Goal: Information Seeking & Learning: Learn about a topic

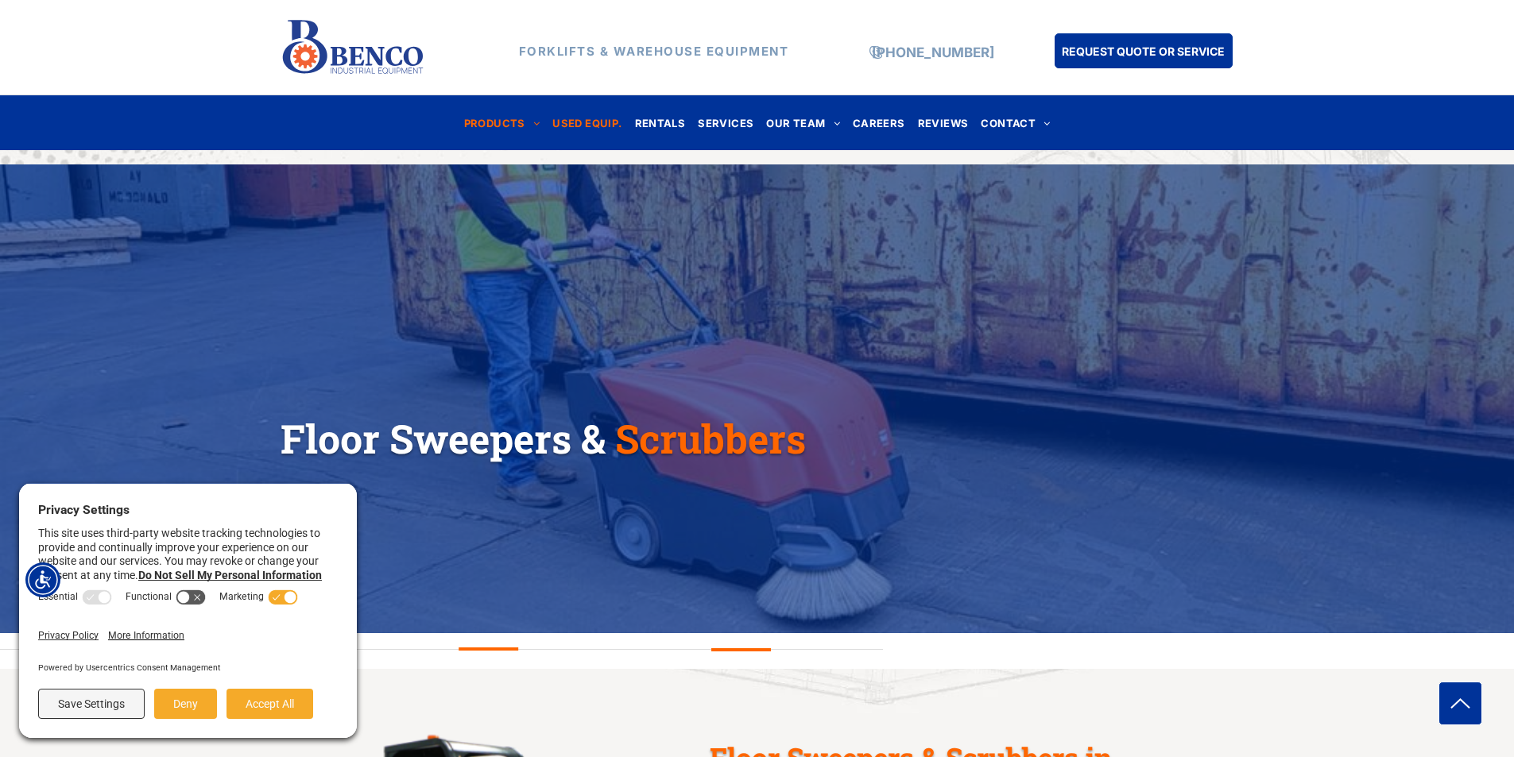
click at [582, 124] on span "USED EQUIP." at bounding box center [586, 122] width 69 height 21
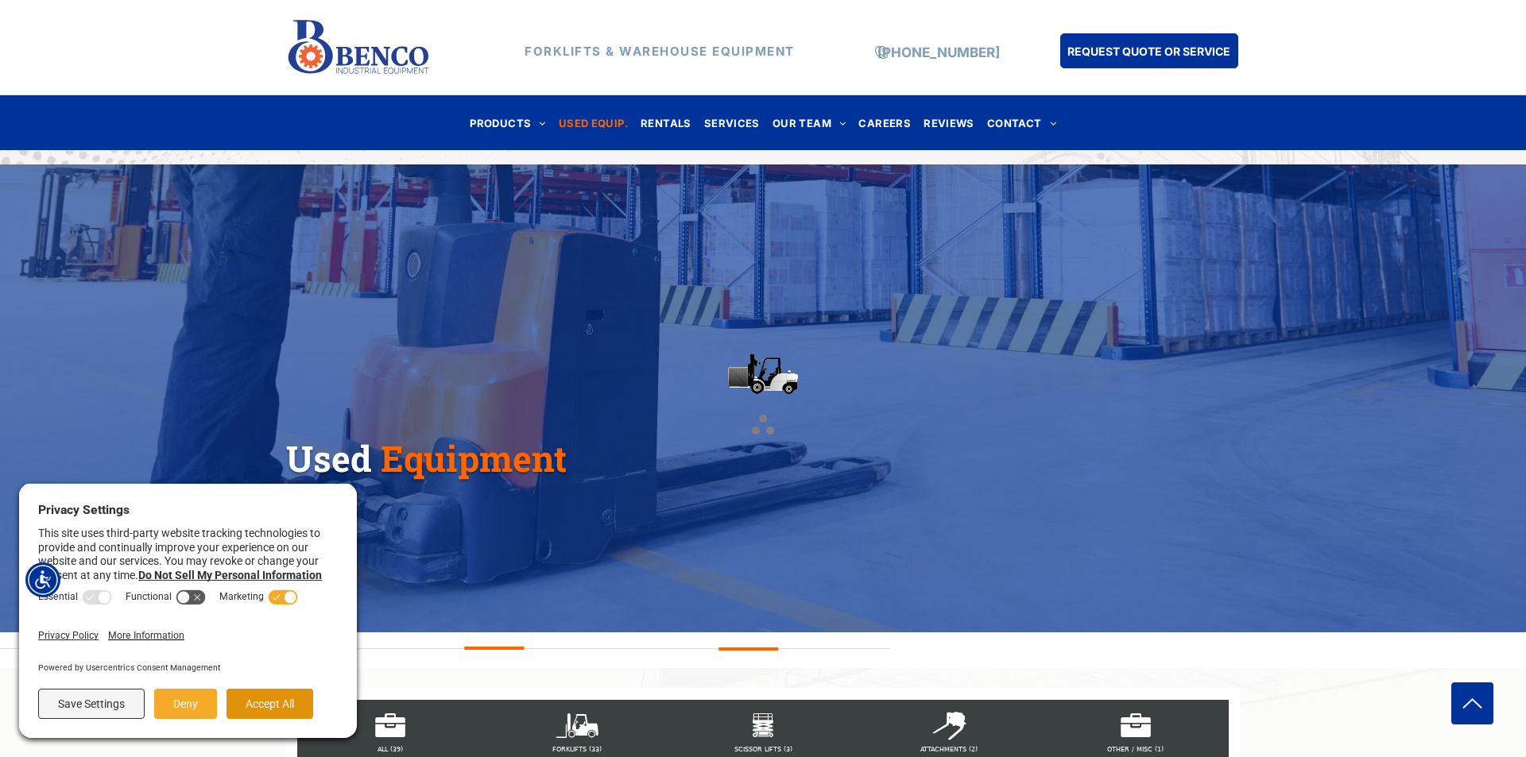
click at [272, 701] on button "Accept All" at bounding box center [269, 704] width 87 height 30
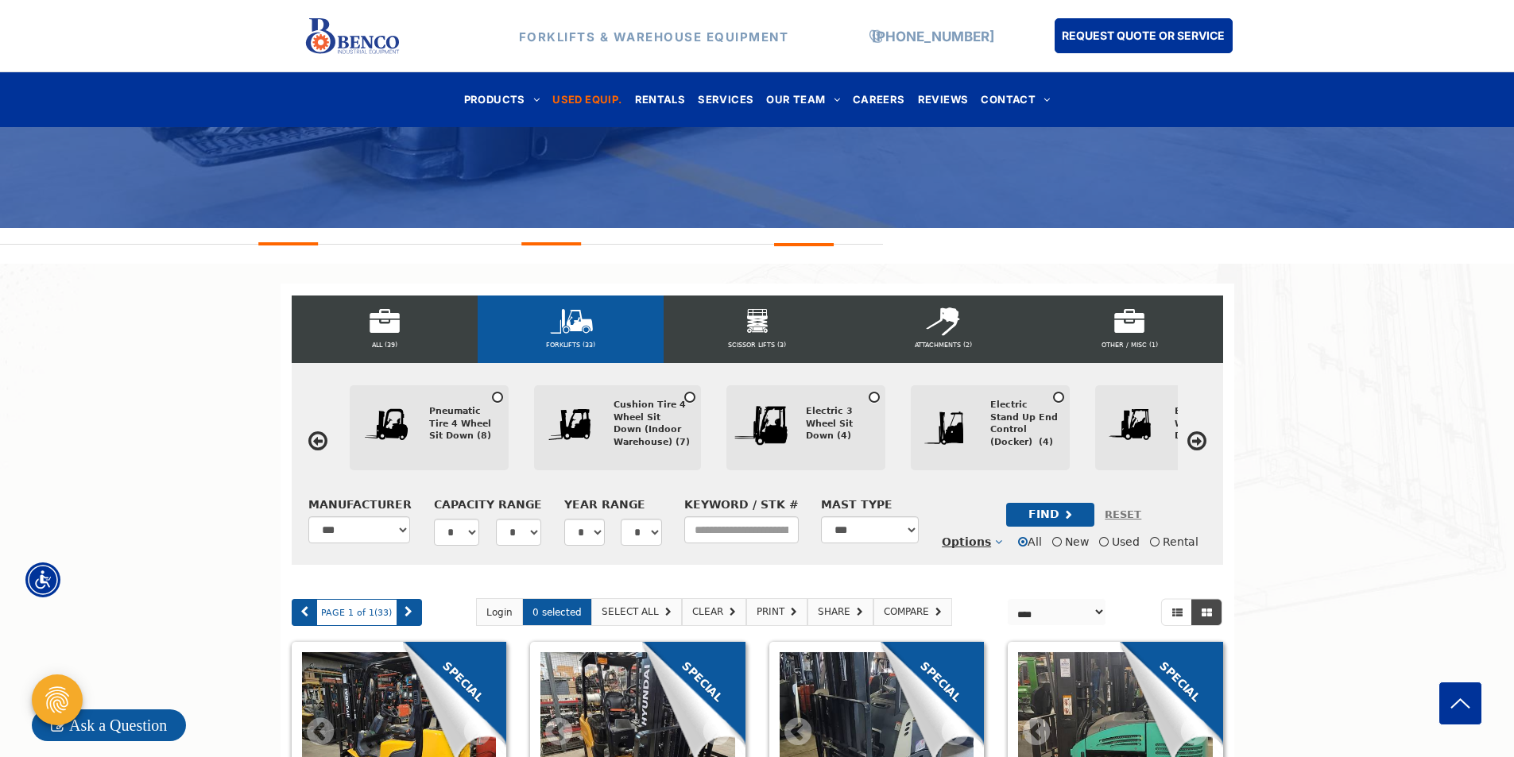
scroll to position [397, 0]
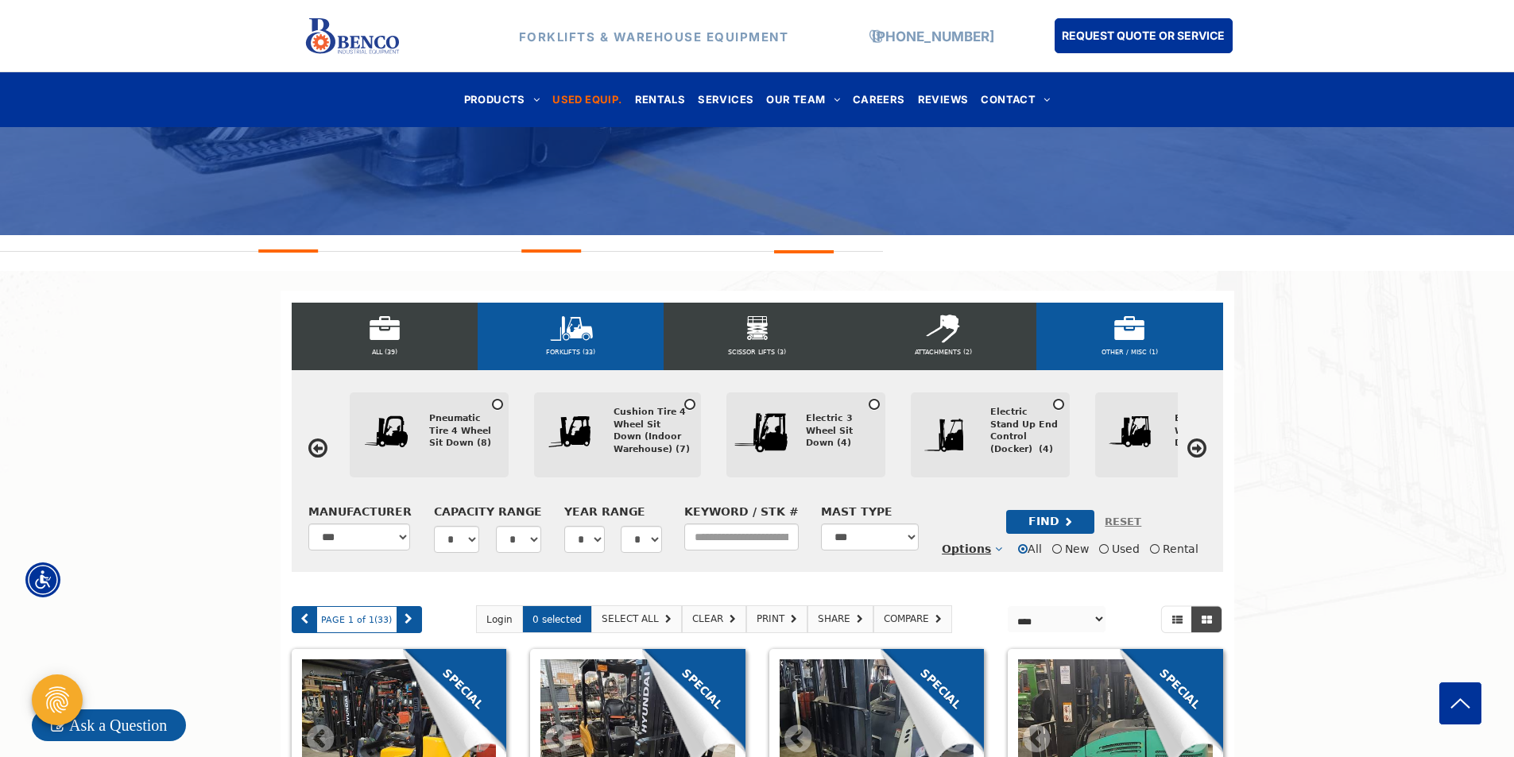
click at [1133, 322] on div "OTHER / MISC (1)" at bounding box center [1129, 337] width 186 height 68
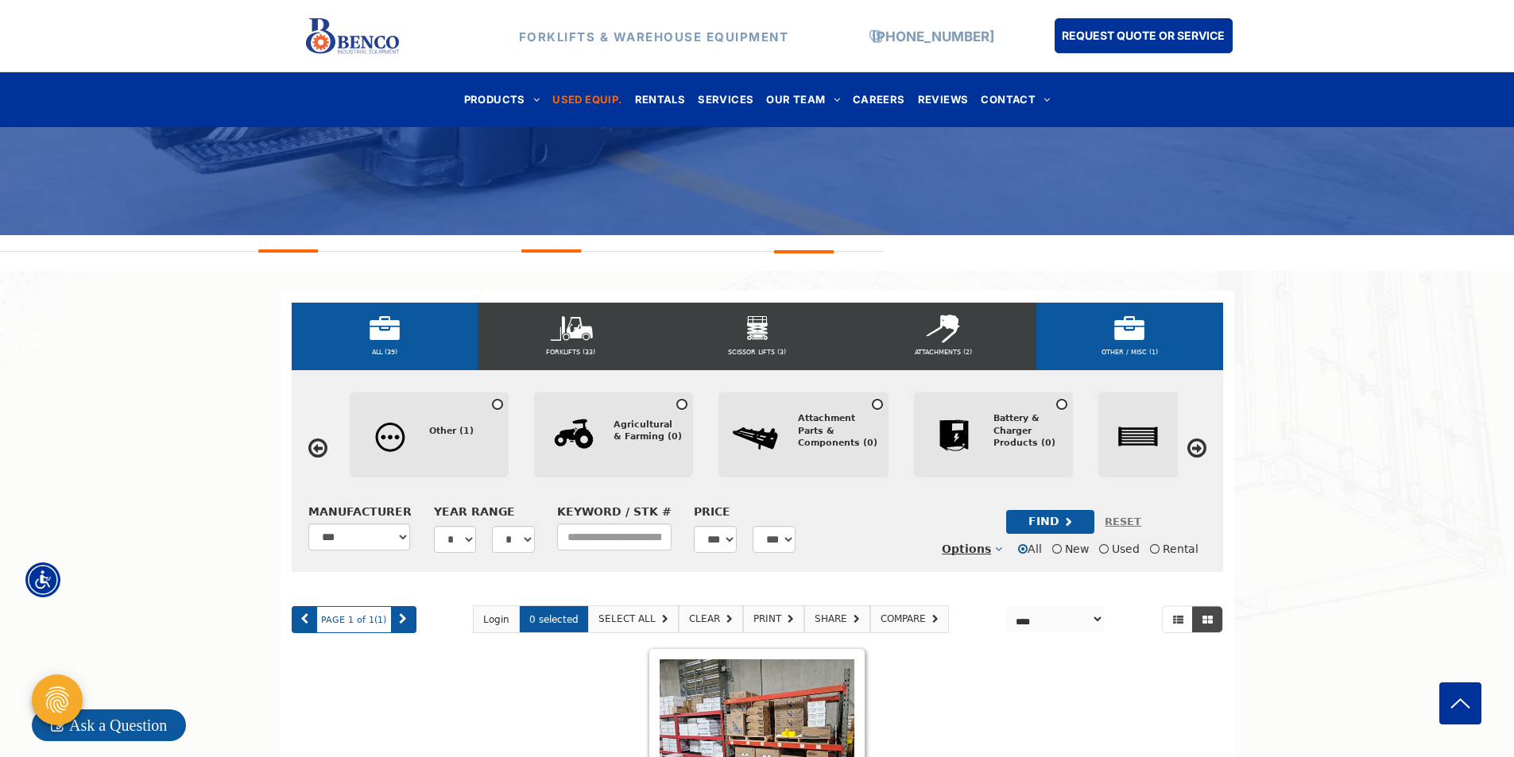
click at [400, 334] on div "ALL (39)" at bounding box center [385, 337] width 186 height 68
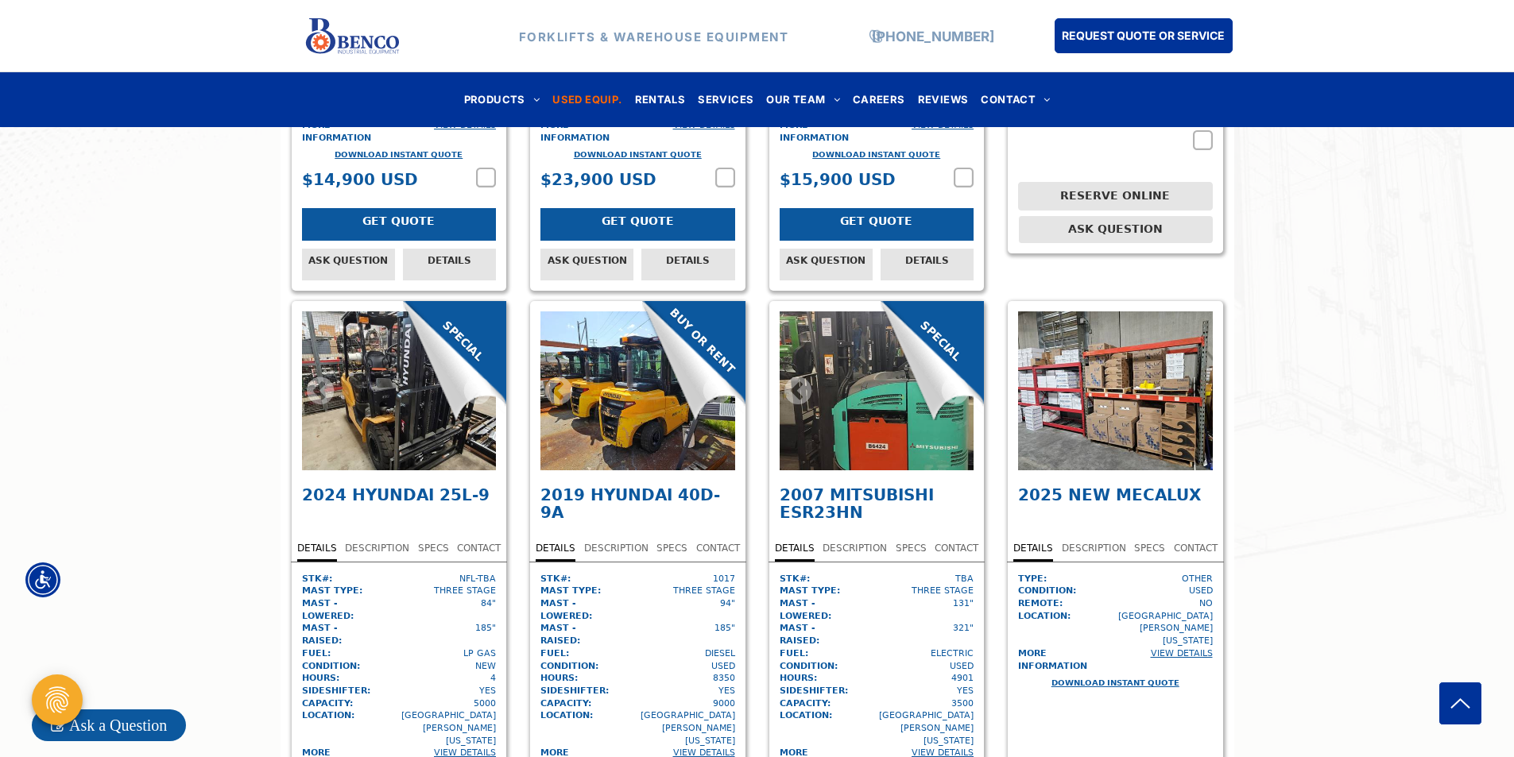
scroll to position [4157, 0]
